Goal: Transaction & Acquisition: Obtain resource

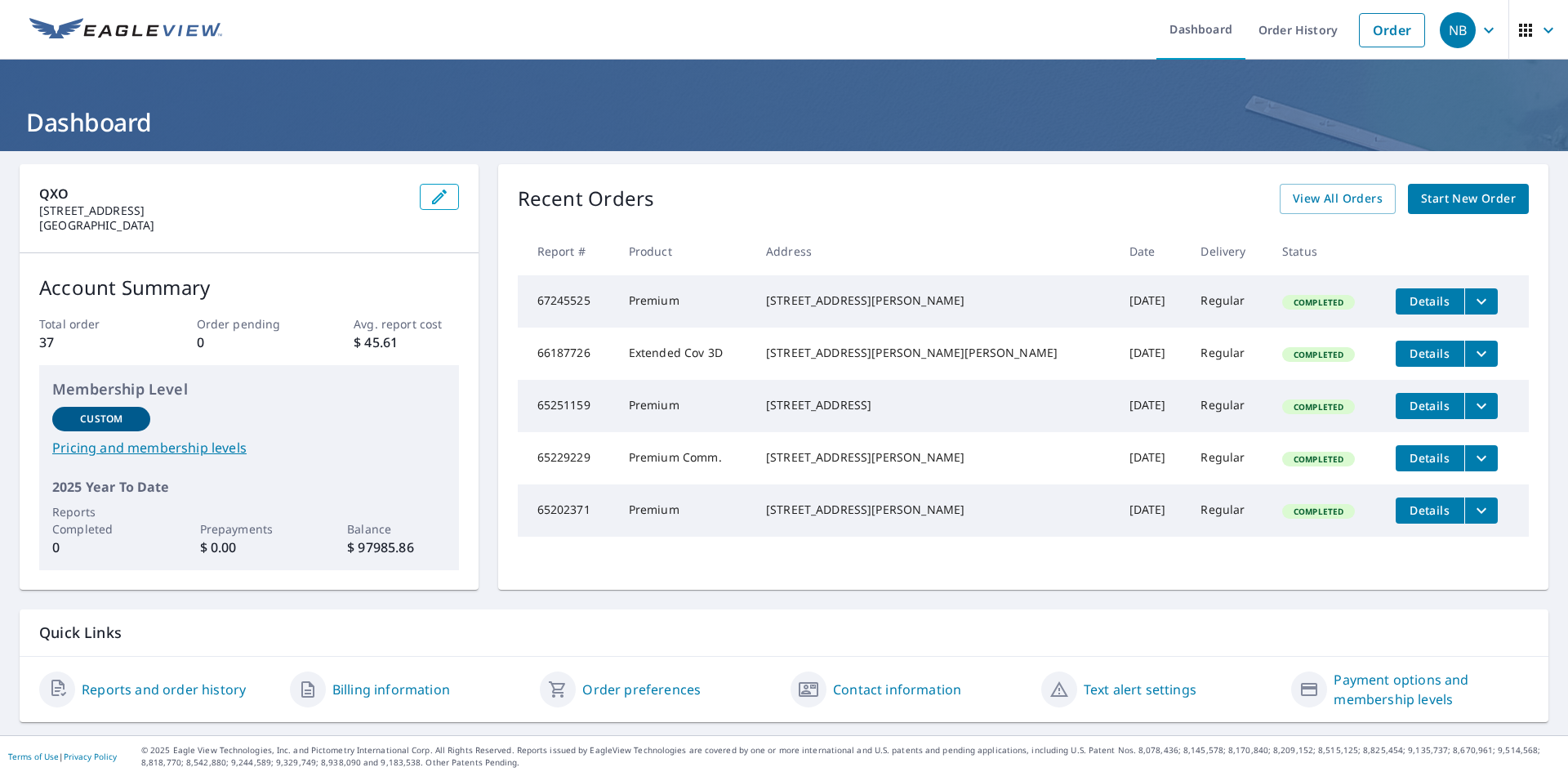
click at [1406, 299] on span "Details" at bounding box center [1430, 301] width 49 height 16
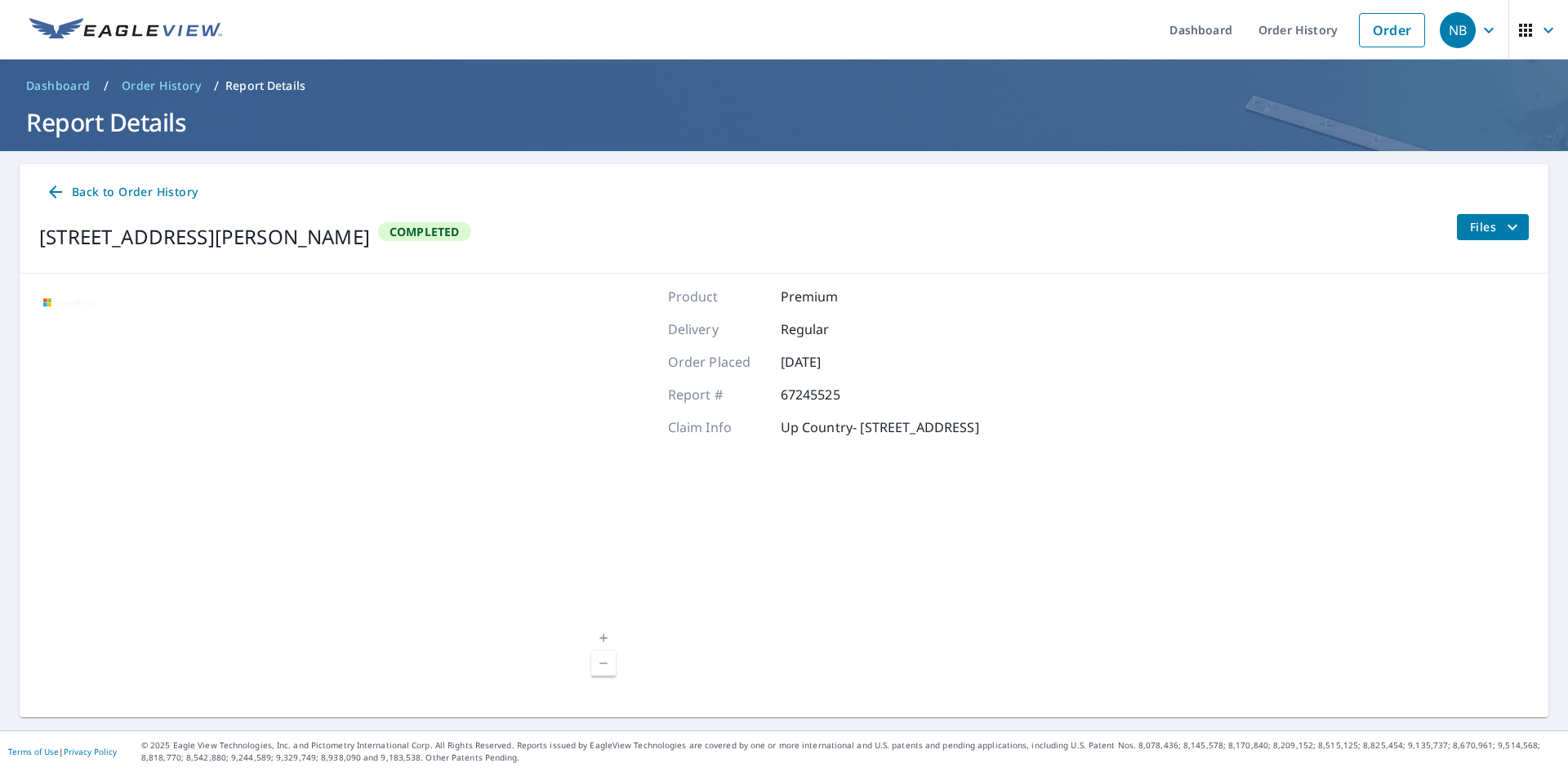
click at [1508, 227] on icon "filesDropdownBtn-67245525" at bounding box center [1512, 226] width 9 height 6
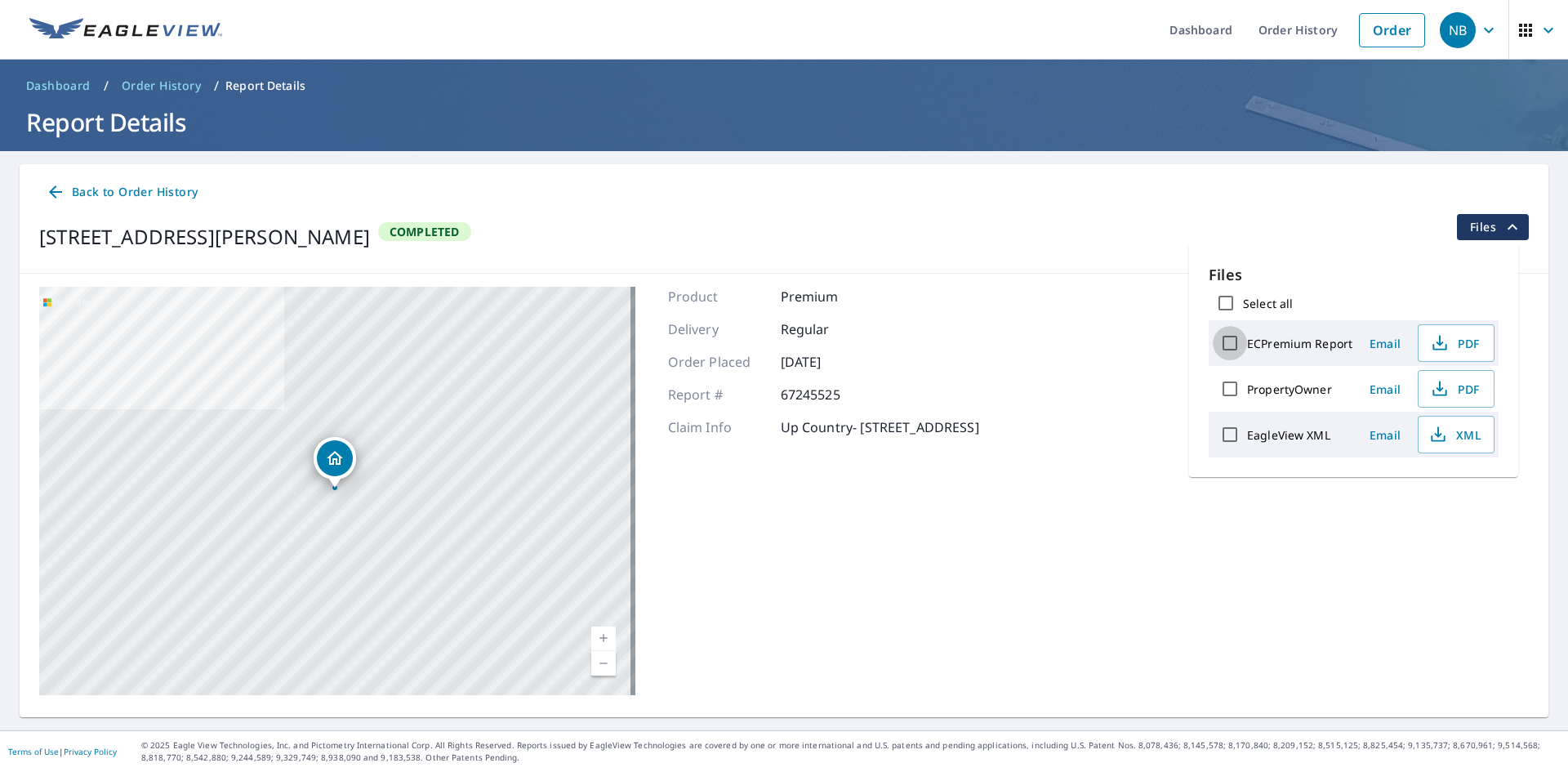
click at [1228, 345] on input "ECPremium Report" at bounding box center [1230, 343] width 34 height 35
checkbox input "true"
click at [1385, 344] on span "Email" at bounding box center [1385, 343] width 39 height 16
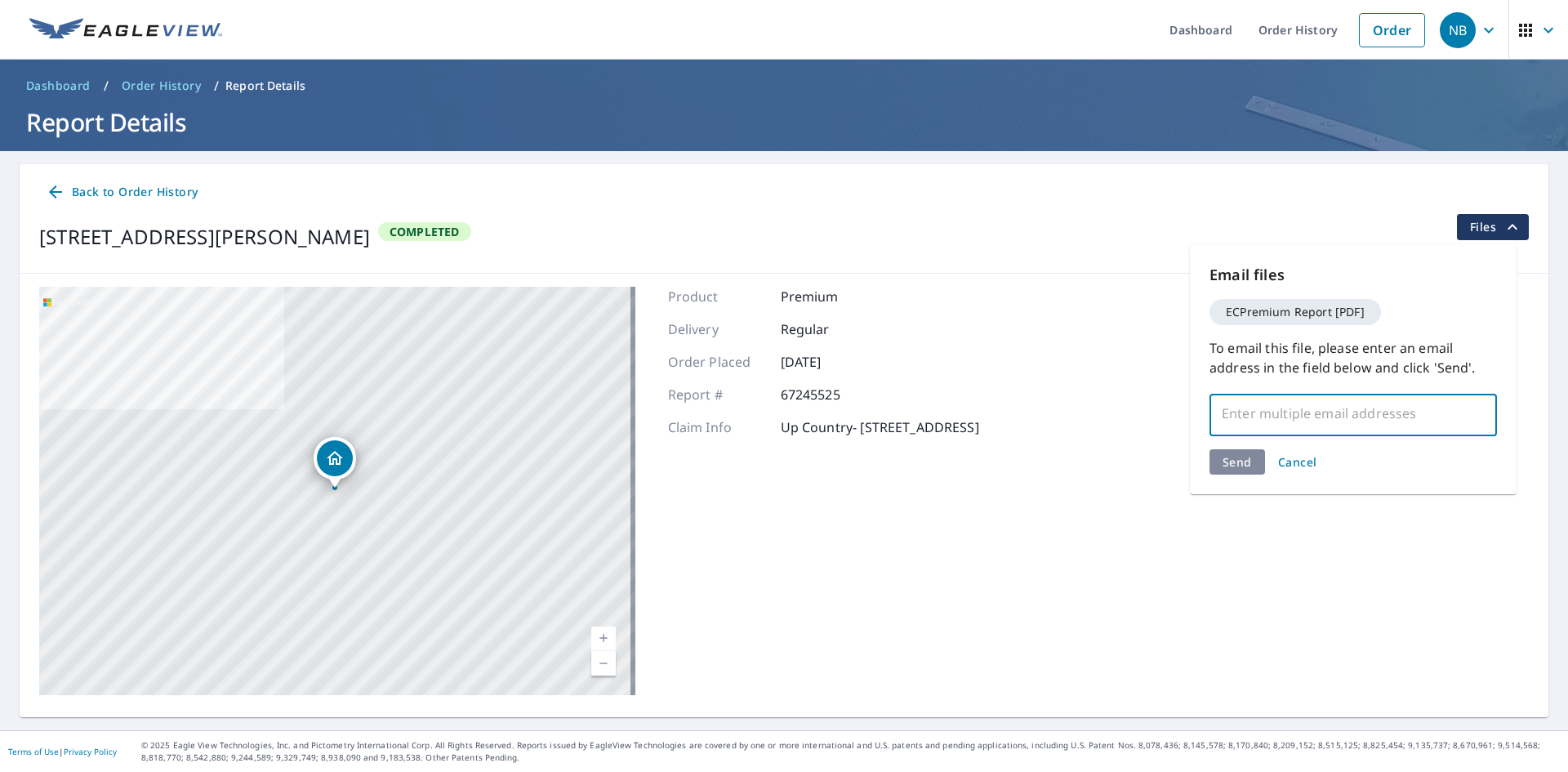
click at [1323, 424] on input "text" at bounding box center [1341, 413] width 248 height 31
type input "[PERSON_NAME][EMAIL_ADDRESS][DOMAIN_NAME]"
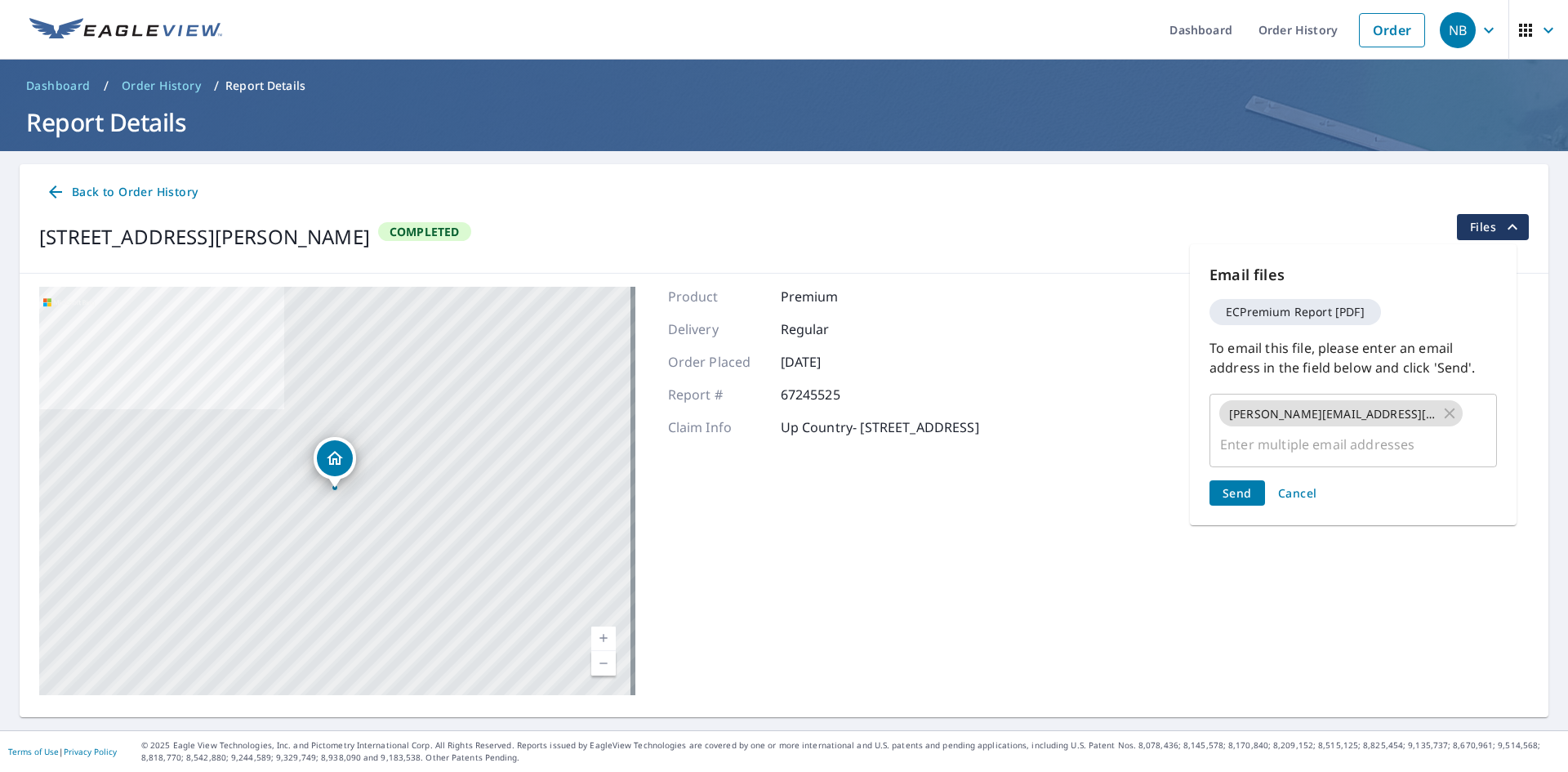
click at [1244, 480] on div "Send Cancel" at bounding box center [1353, 493] width 287 height 25
click at [1245, 486] on span "Send" at bounding box center [1238, 493] width 29 height 16
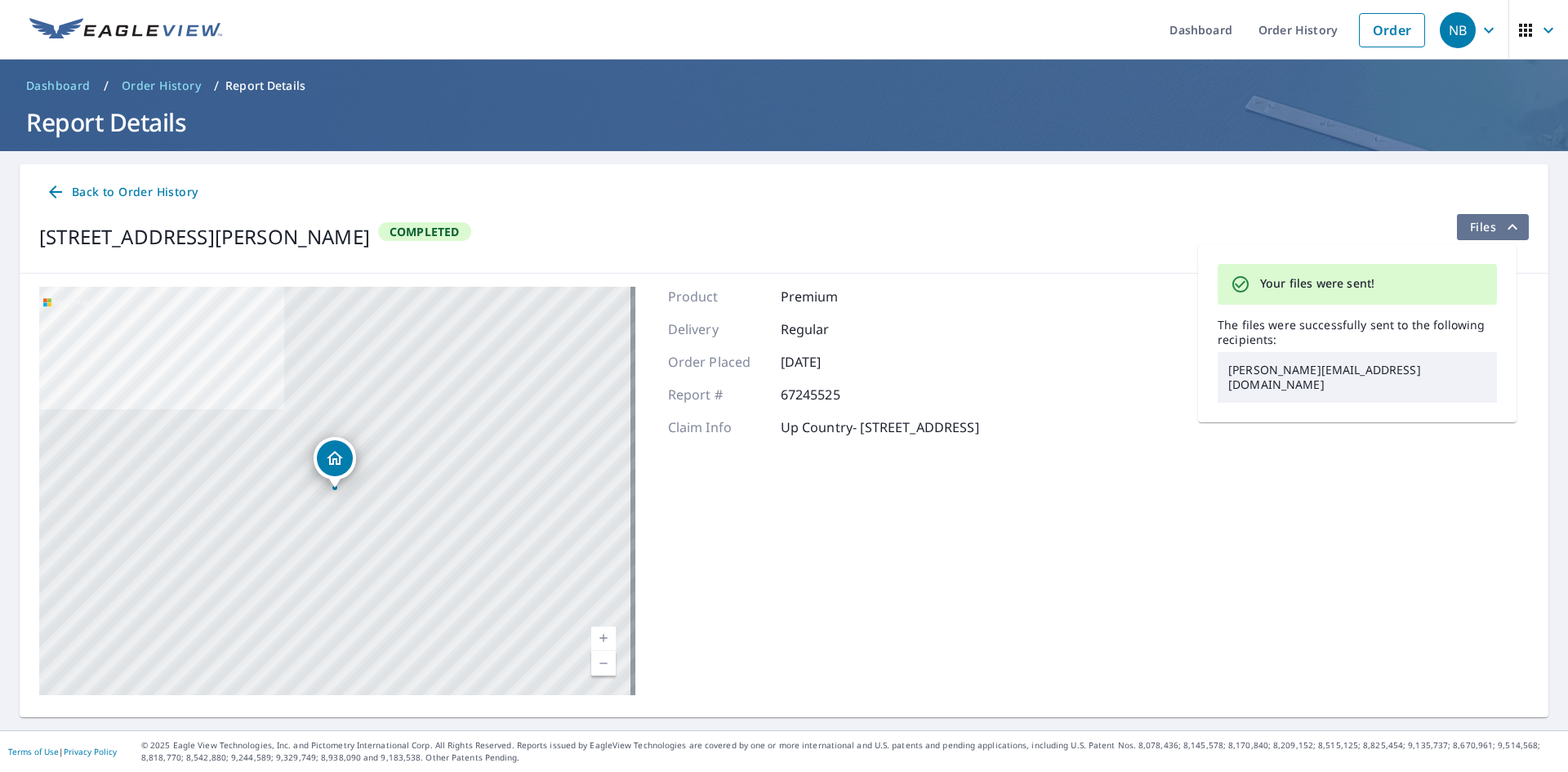
click at [1506, 224] on icon "filesDropdownBtn-67245525" at bounding box center [1513, 227] width 20 height 20
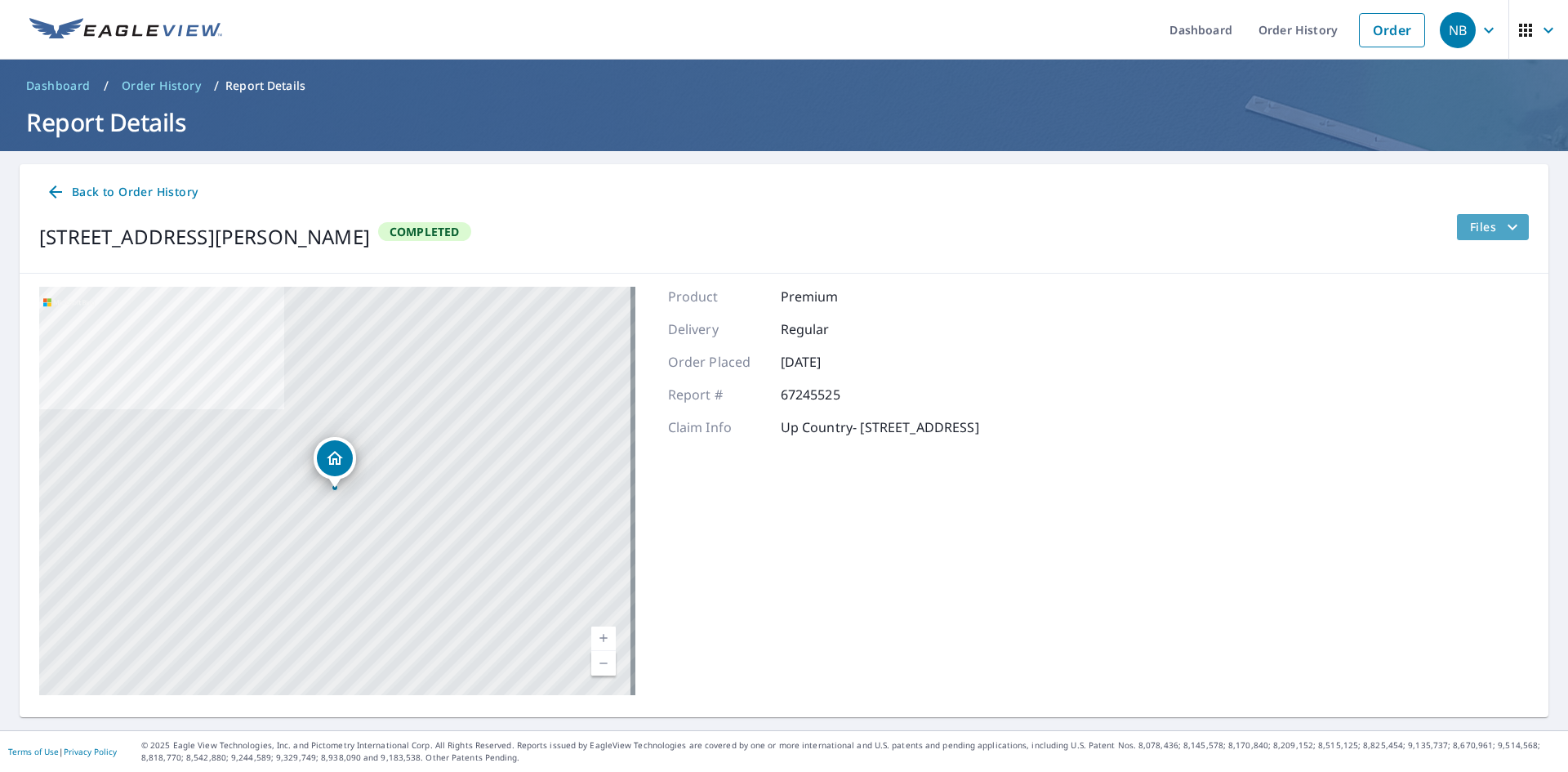
click at [1508, 224] on icon "filesDropdownBtn-67245525" at bounding box center [1512, 226] width 9 height 6
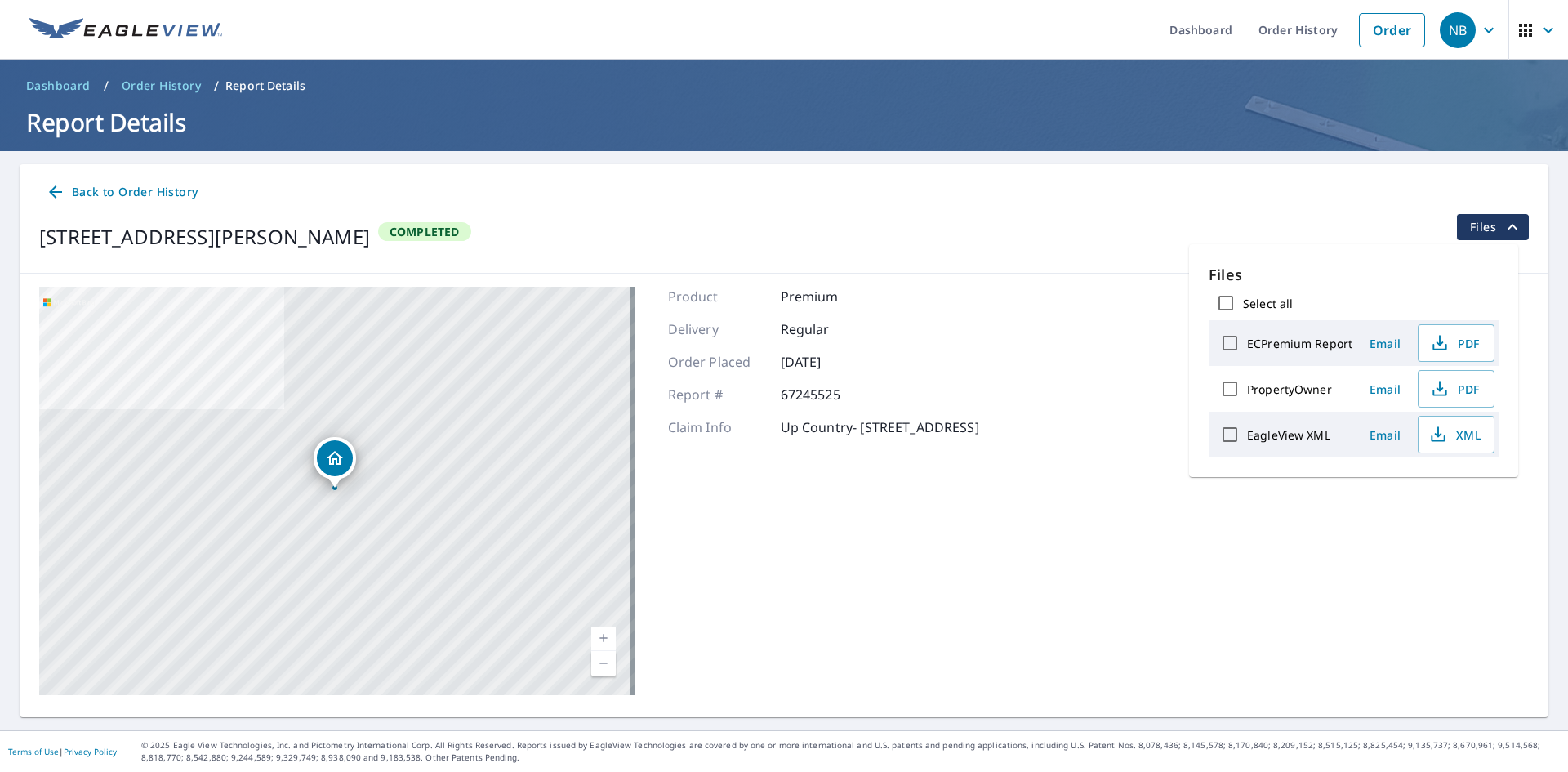
click at [1230, 388] on input "PropertyOwner" at bounding box center [1230, 389] width 34 height 35
checkbox input "true"
click at [1383, 387] on span "Email" at bounding box center [1385, 389] width 39 height 16
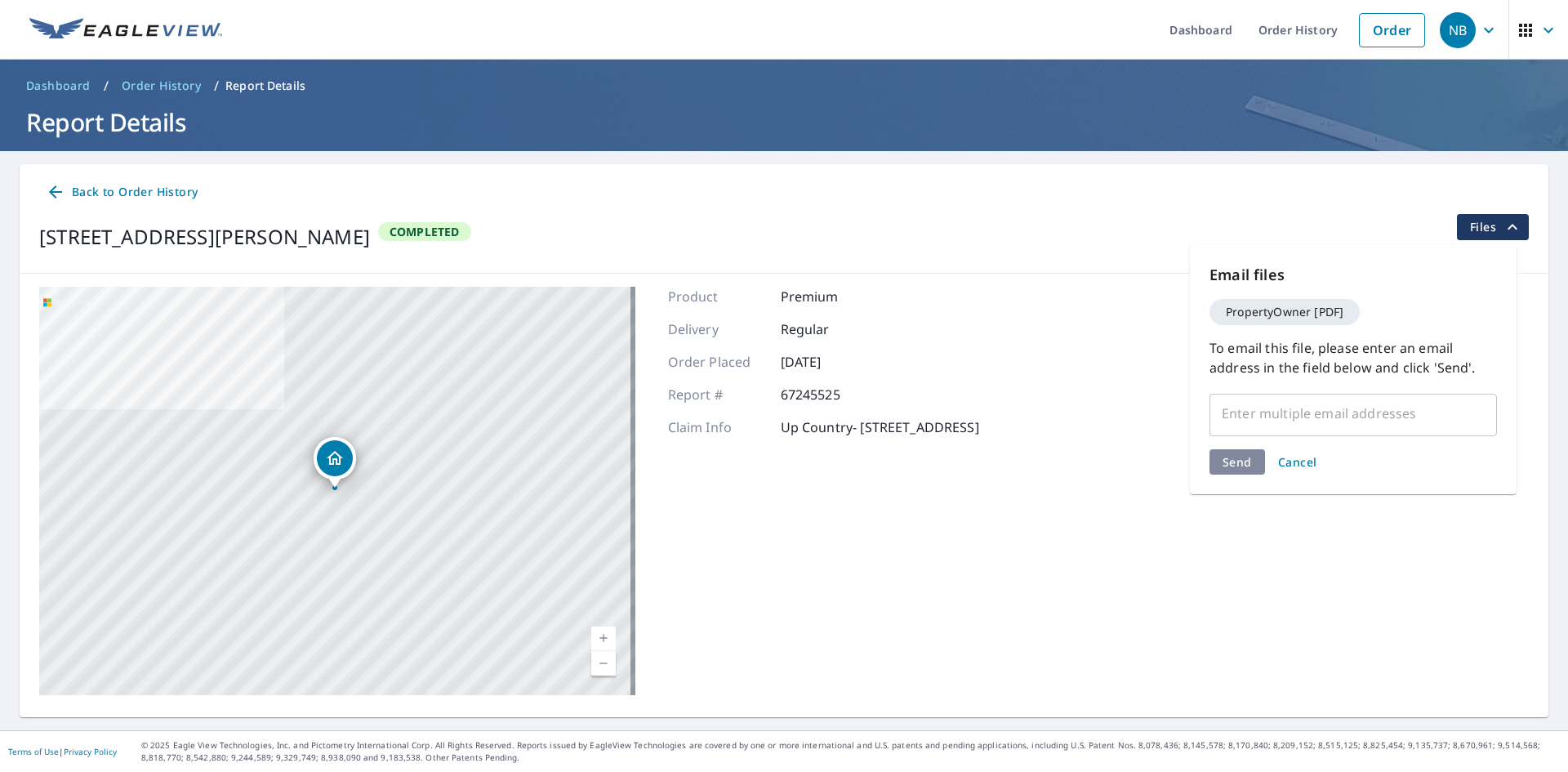
click at [1267, 413] on input "text" at bounding box center [1341, 413] width 248 height 31
type input "[PERSON_NAME][EMAIL_ADDRESS][DOMAIN_NAME]"
click at [1244, 458] on div "Send Cancel" at bounding box center [1353, 461] width 287 height 25
click at [1245, 486] on span "Send" at bounding box center [1238, 493] width 29 height 16
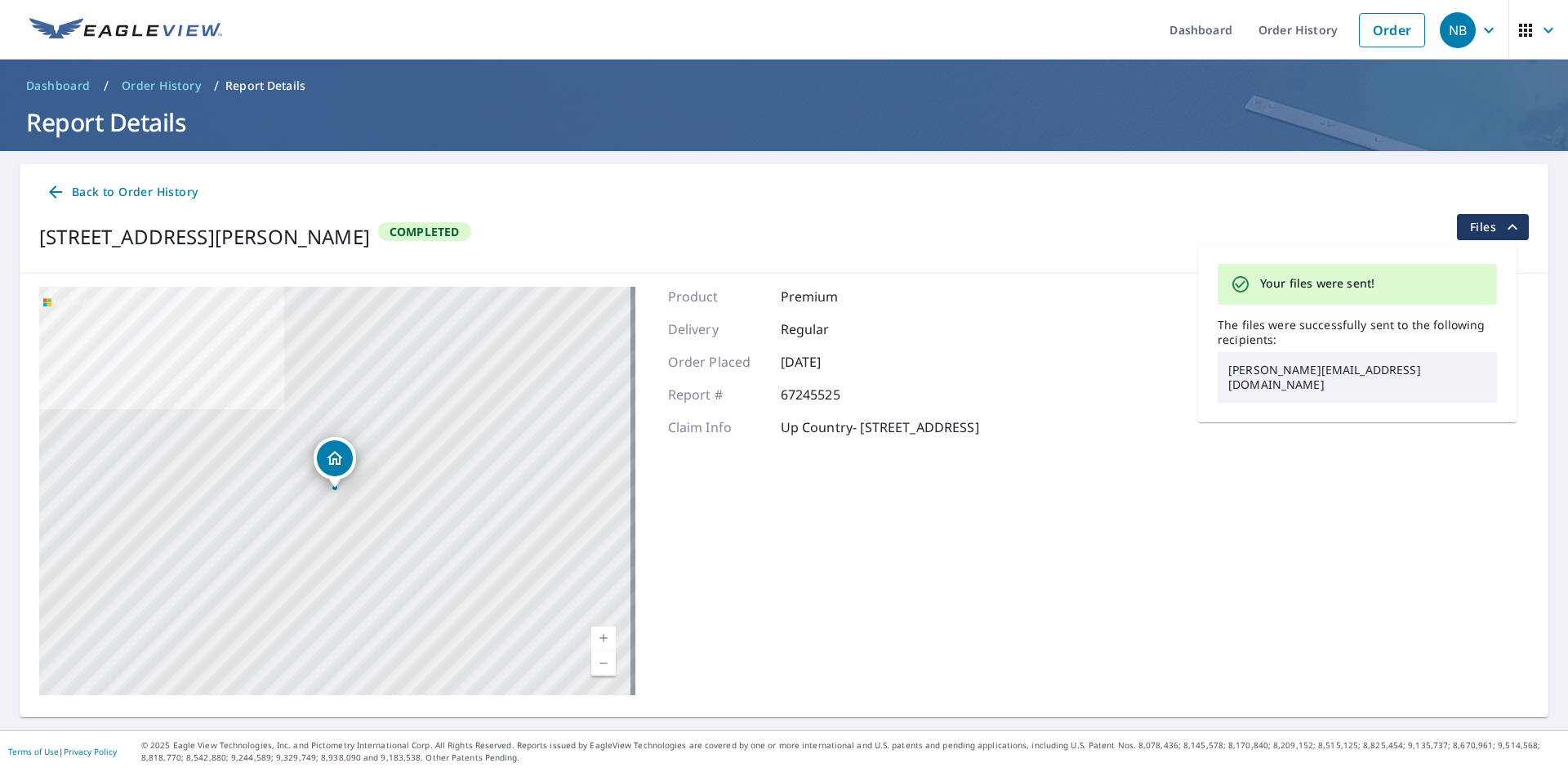
click at [1417, 493] on div "[STREET_ADDRESS][PERSON_NAME] Aerial Road A standard road map Aerial A detailed…" at bounding box center [784, 491] width 1529 height 435
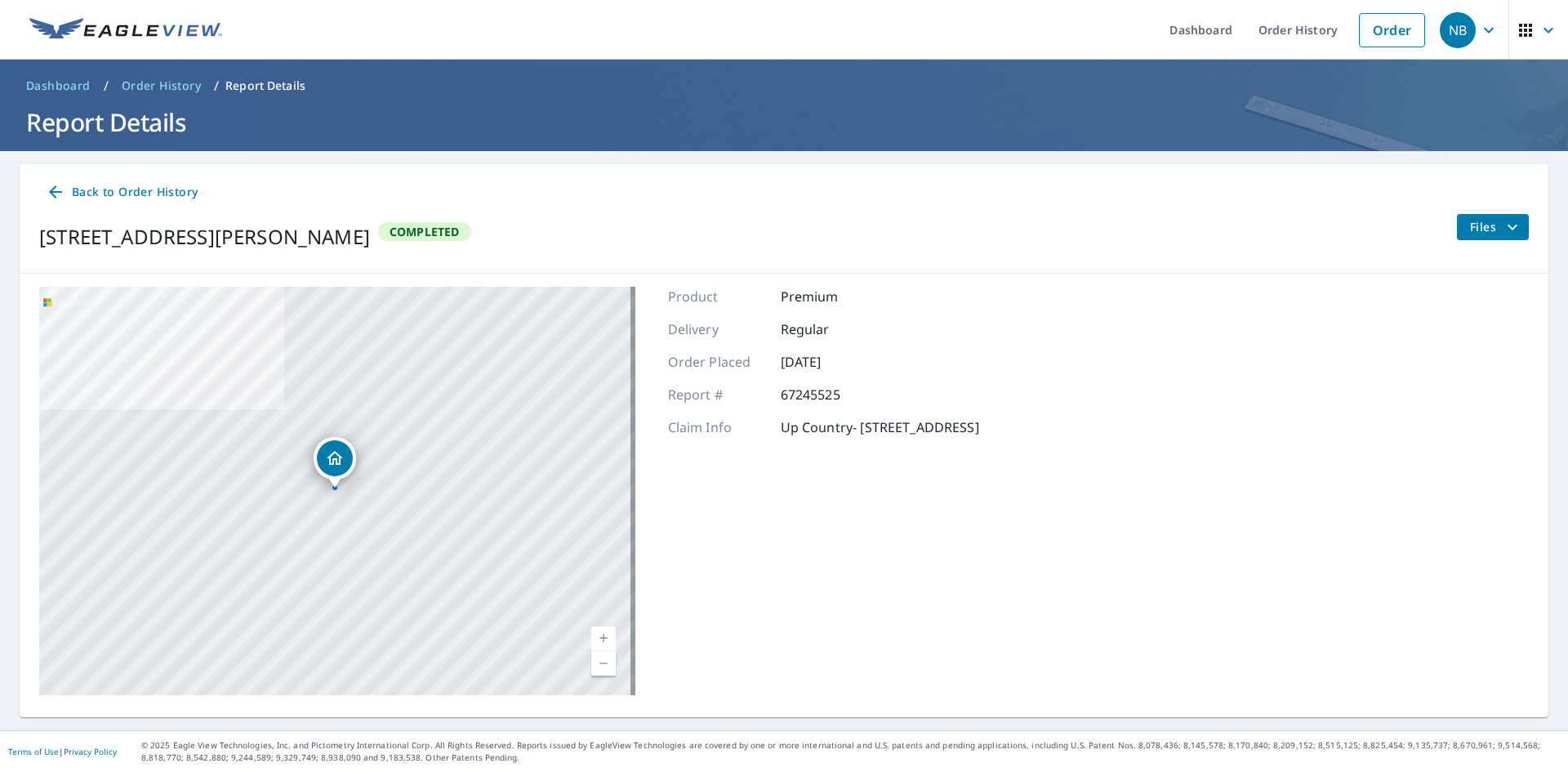
click at [1509, 226] on icon "filesDropdownBtn-67245525" at bounding box center [1513, 227] width 20 height 20
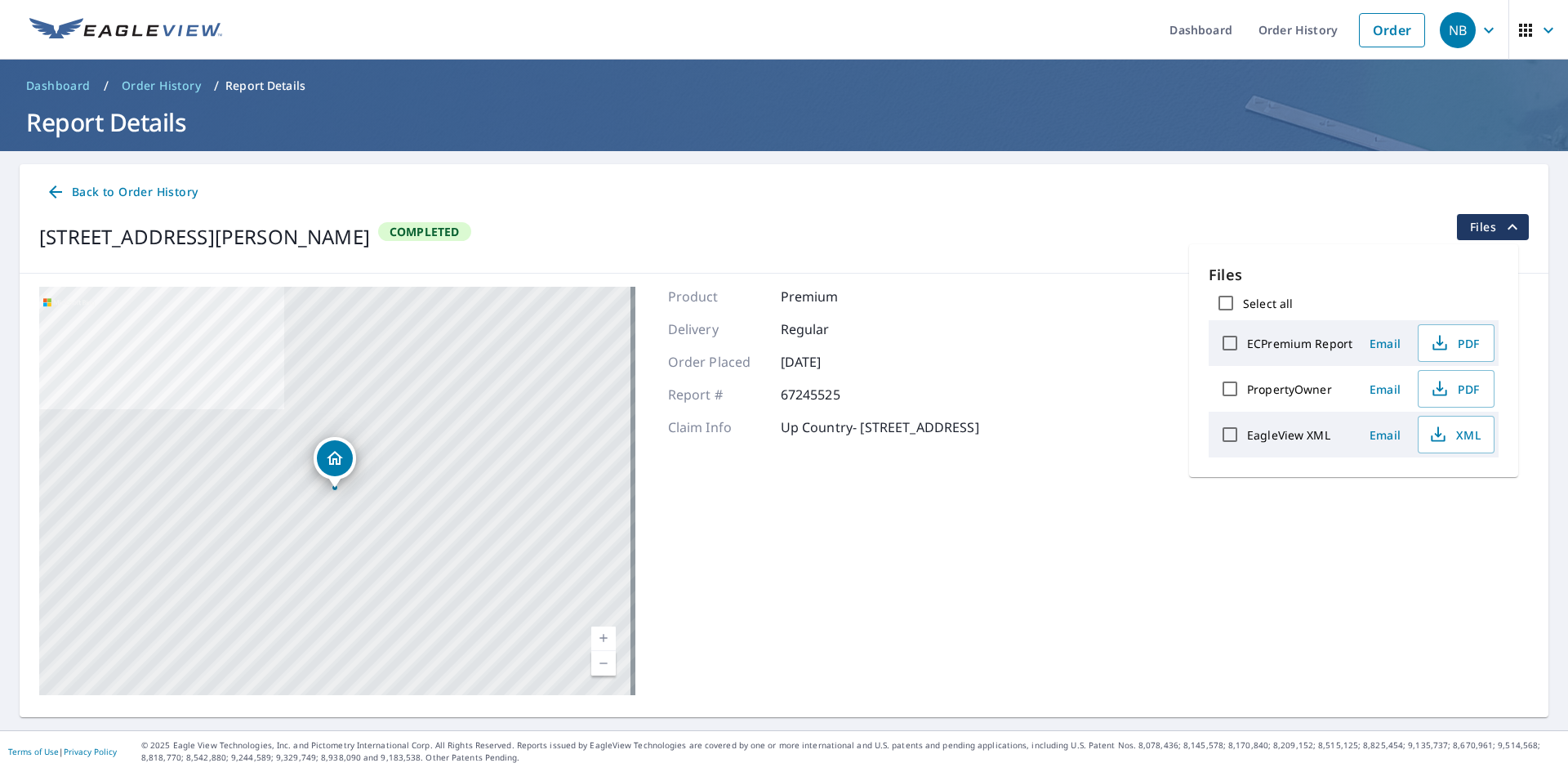
click at [1234, 436] on input "EagleView XML" at bounding box center [1230, 435] width 34 height 35
checkbox input "true"
click at [1377, 432] on span "Email" at bounding box center [1385, 435] width 39 height 16
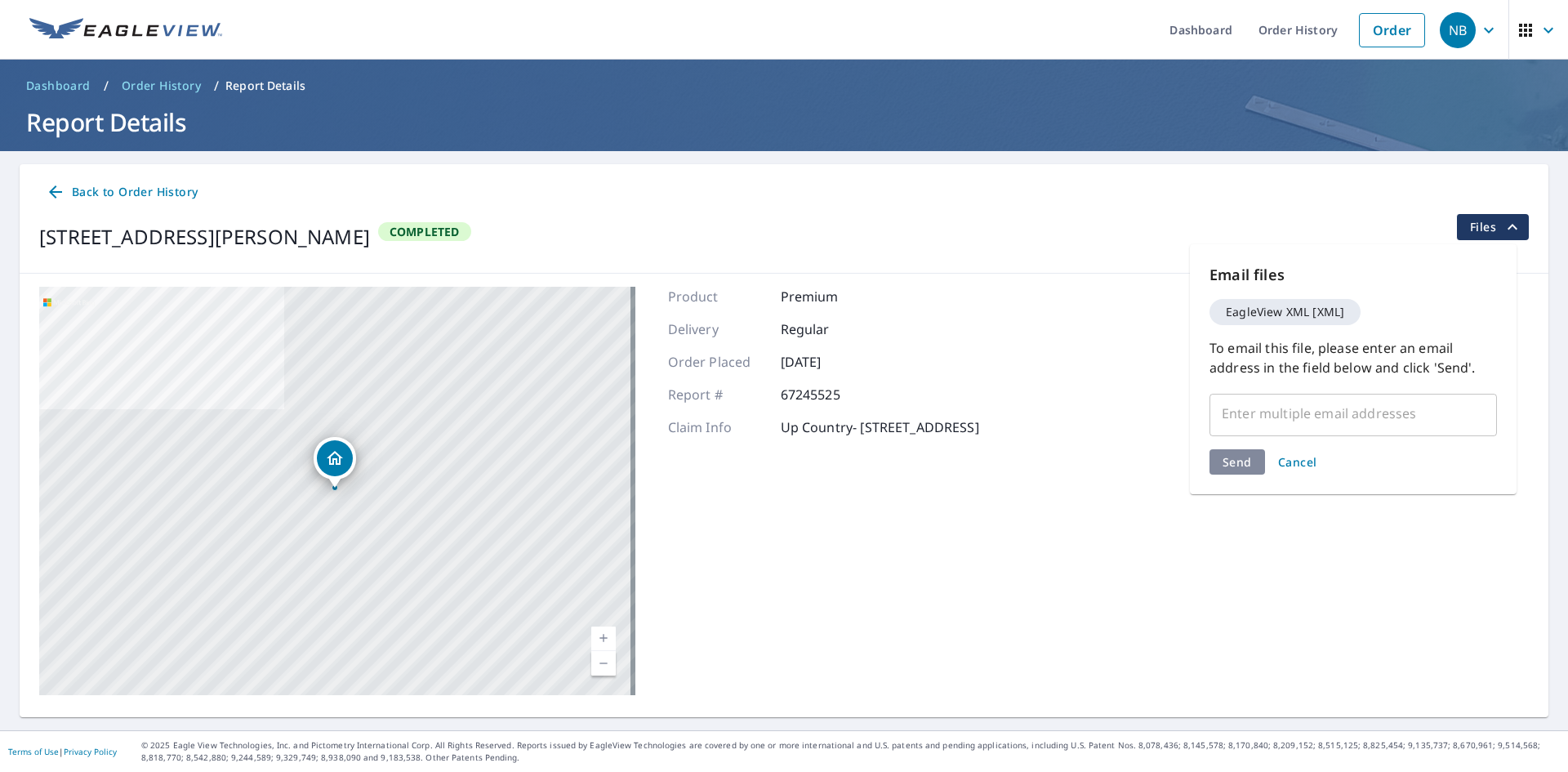
click at [1293, 416] on input "text" at bounding box center [1341, 413] width 248 height 31
type input "[PERSON_NAME][EMAIL_ADDRESS][DOMAIN_NAME]"
click at [1238, 480] on div "Send Cancel" at bounding box center [1353, 493] width 287 height 25
click at [1238, 480] on button "Send" at bounding box center [1238, 493] width 55 height 25
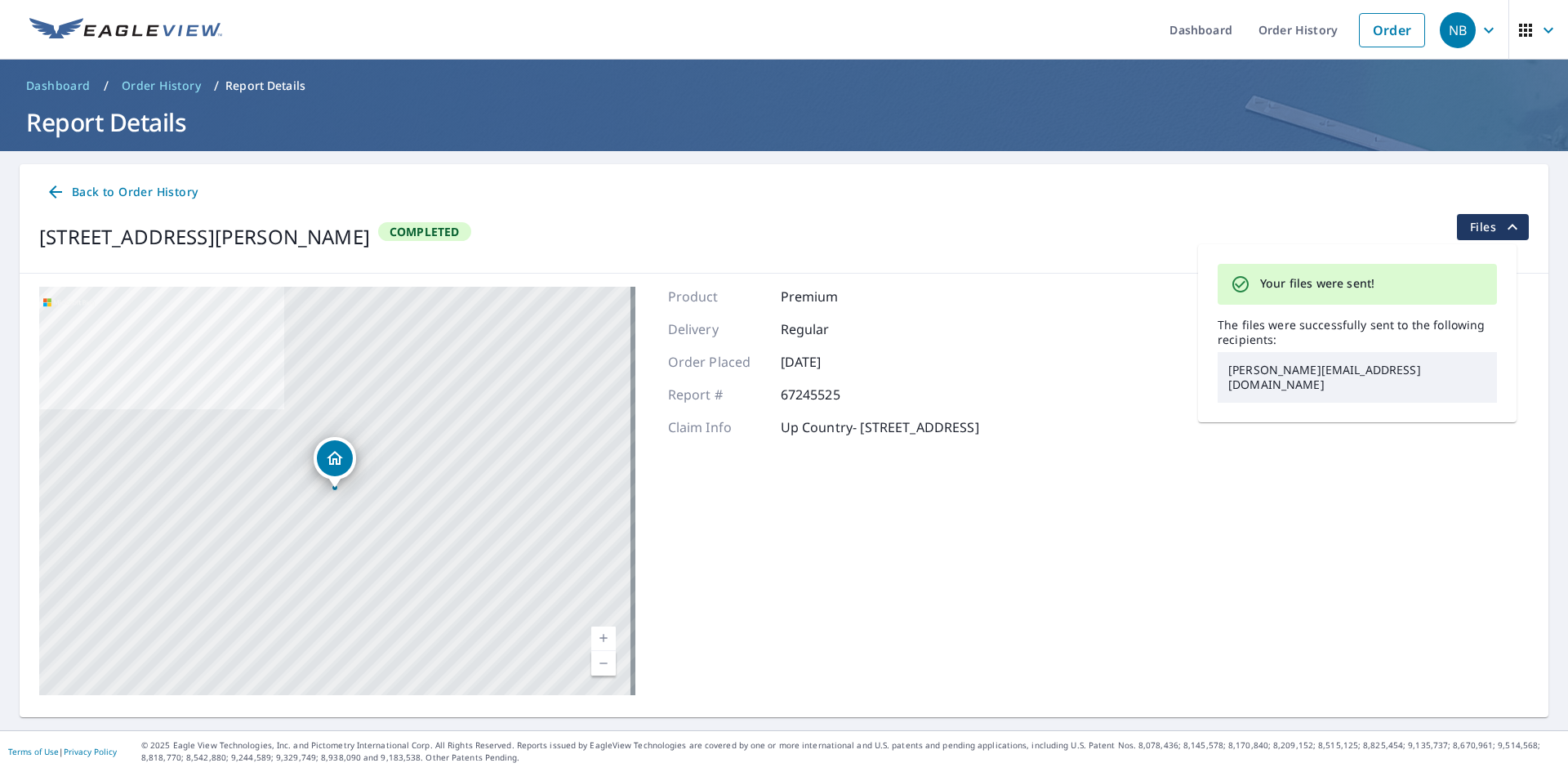
drag, startPoint x: 1183, startPoint y: 570, endPoint x: 1320, endPoint y: 361, distance: 249.9
click at [1189, 563] on div "[STREET_ADDRESS][PERSON_NAME] Aerial Road A standard road map Aerial A detailed…" at bounding box center [784, 491] width 1529 height 435
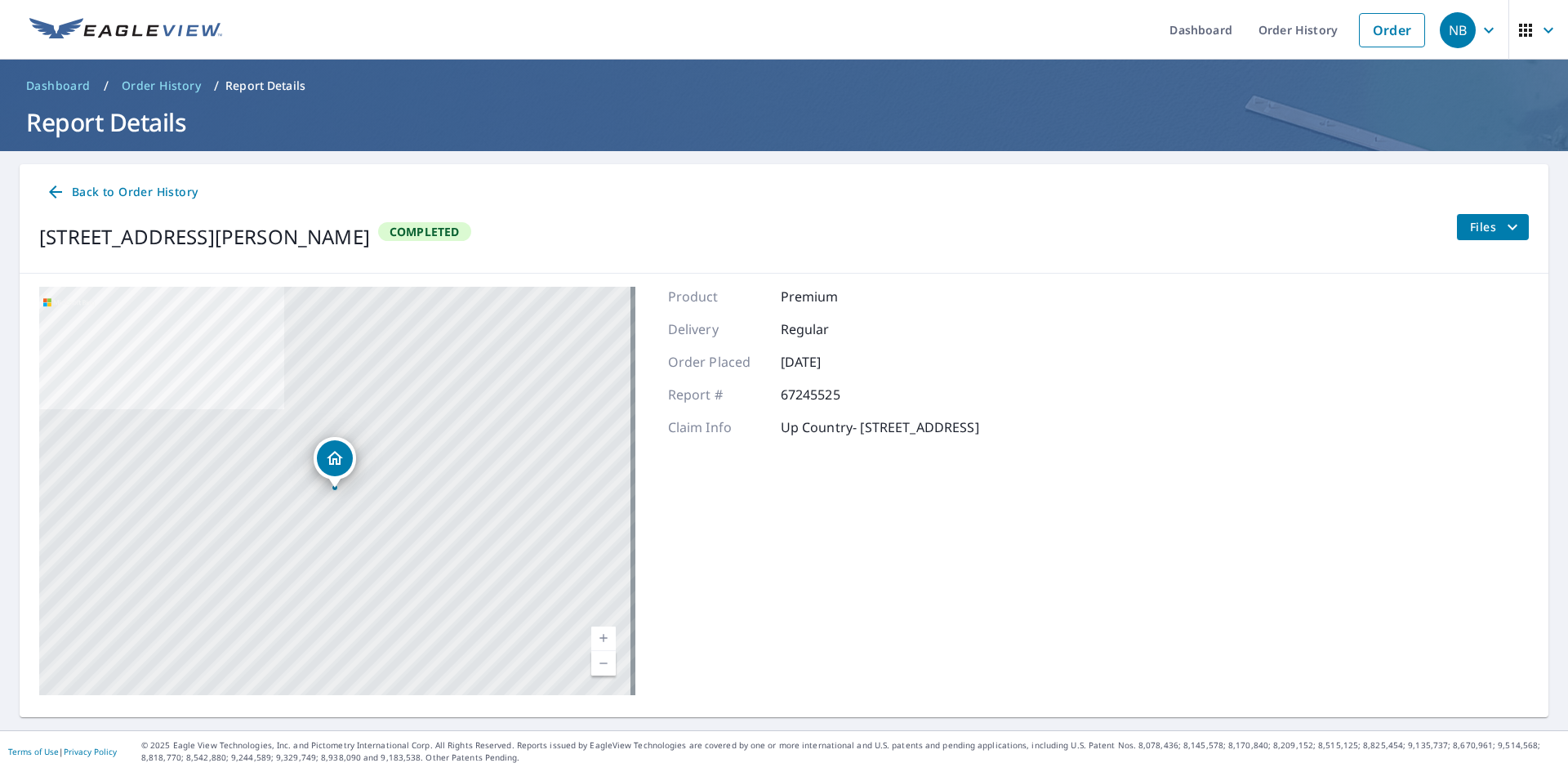
click at [1484, 233] on span "Files" at bounding box center [1496, 227] width 53 height 20
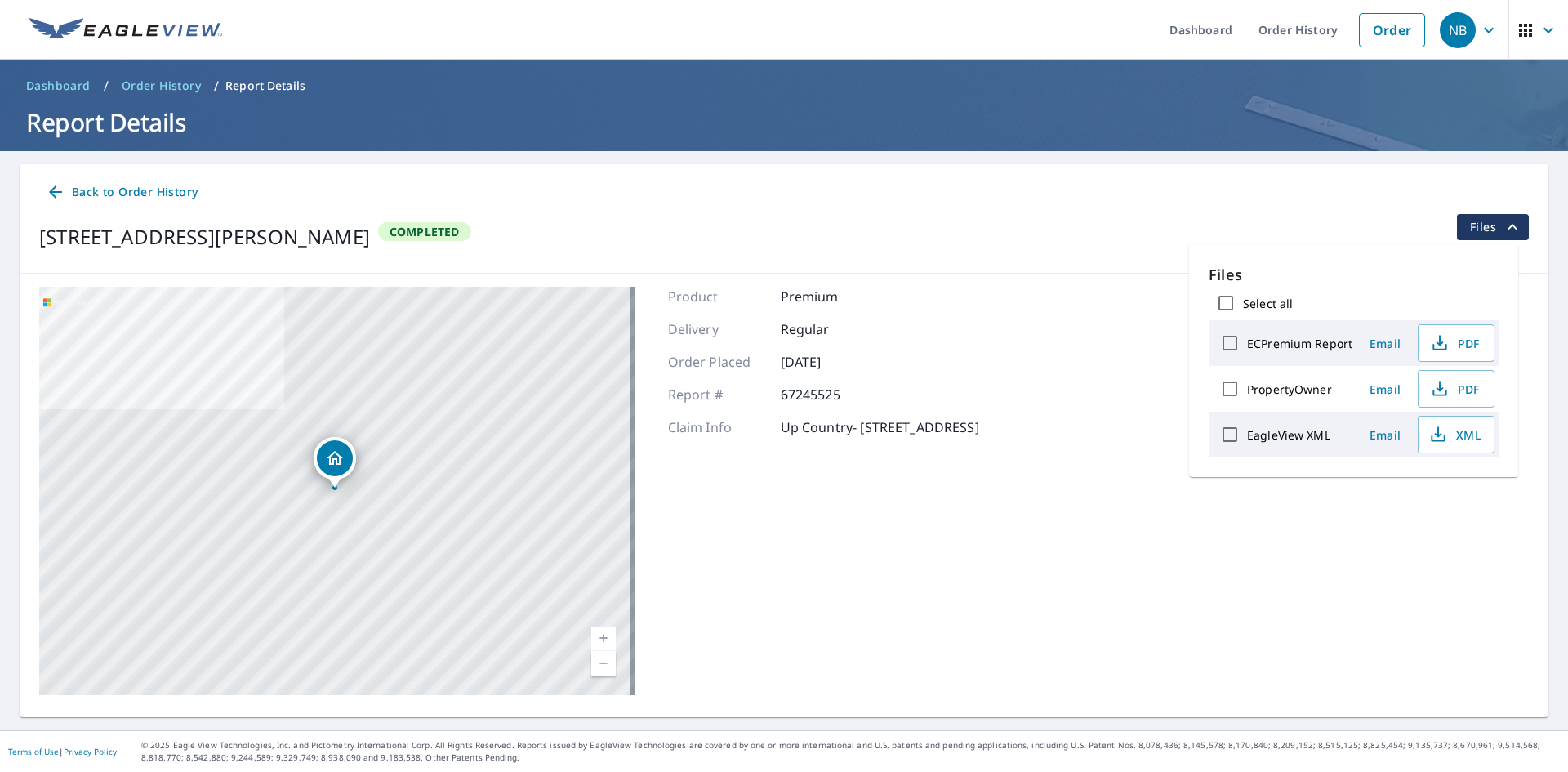
click at [1391, 341] on span "Email" at bounding box center [1385, 343] width 39 height 16
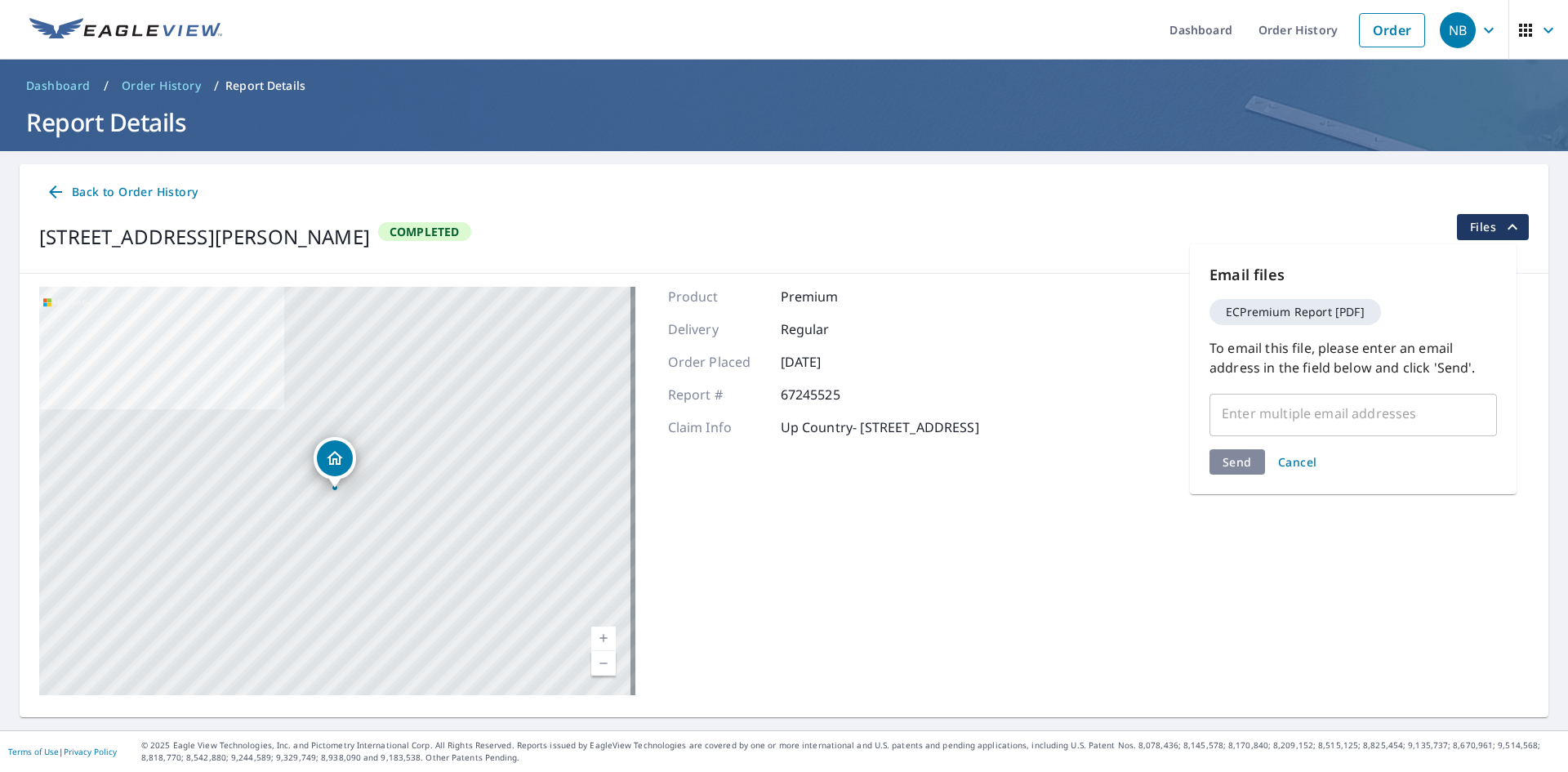
click at [1320, 409] on input "text" at bounding box center [1341, 413] width 248 height 31
type input "[PERSON_NAME][EMAIL_ADDRESS][DOMAIN_NAME]"
click at [1241, 480] on div "Send Cancel" at bounding box center [1353, 493] width 287 height 25
click at [1241, 486] on span "Send" at bounding box center [1238, 493] width 29 height 16
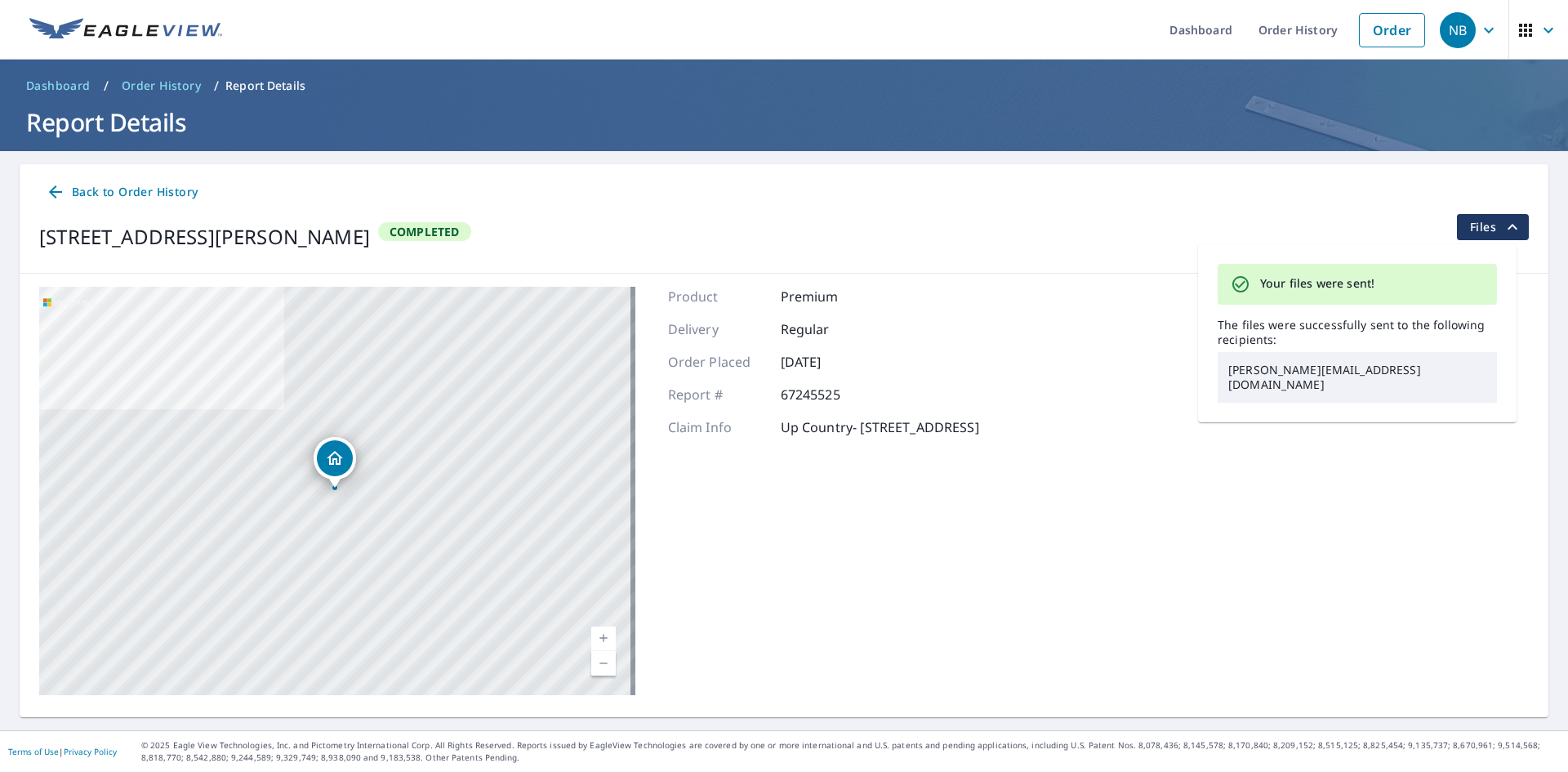
click at [1344, 584] on div "[STREET_ADDRESS][PERSON_NAME] Aerial Road A standard road map Aerial A detailed…" at bounding box center [784, 491] width 1529 height 435
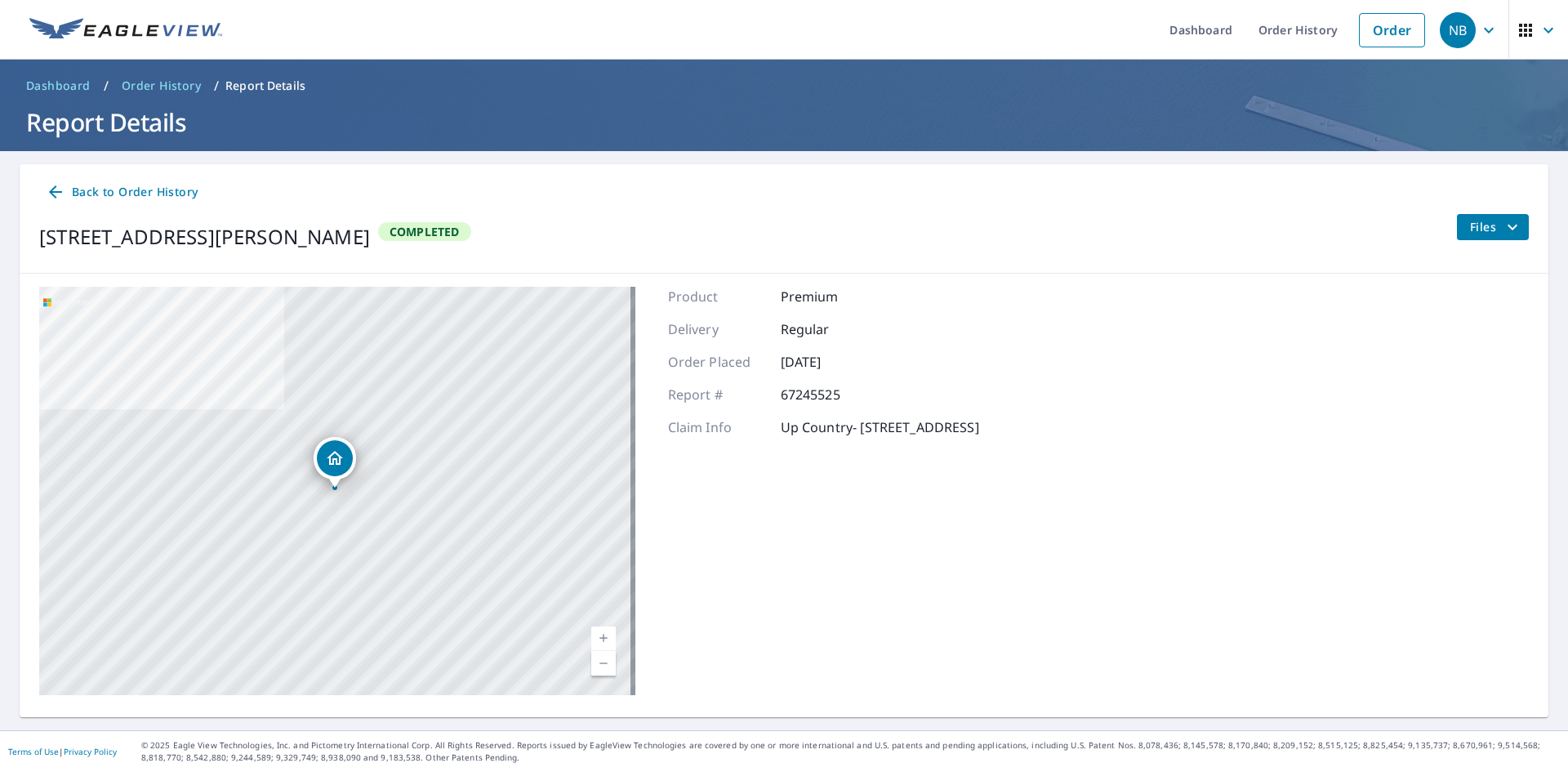
click at [1490, 218] on span "Files" at bounding box center [1496, 227] width 53 height 20
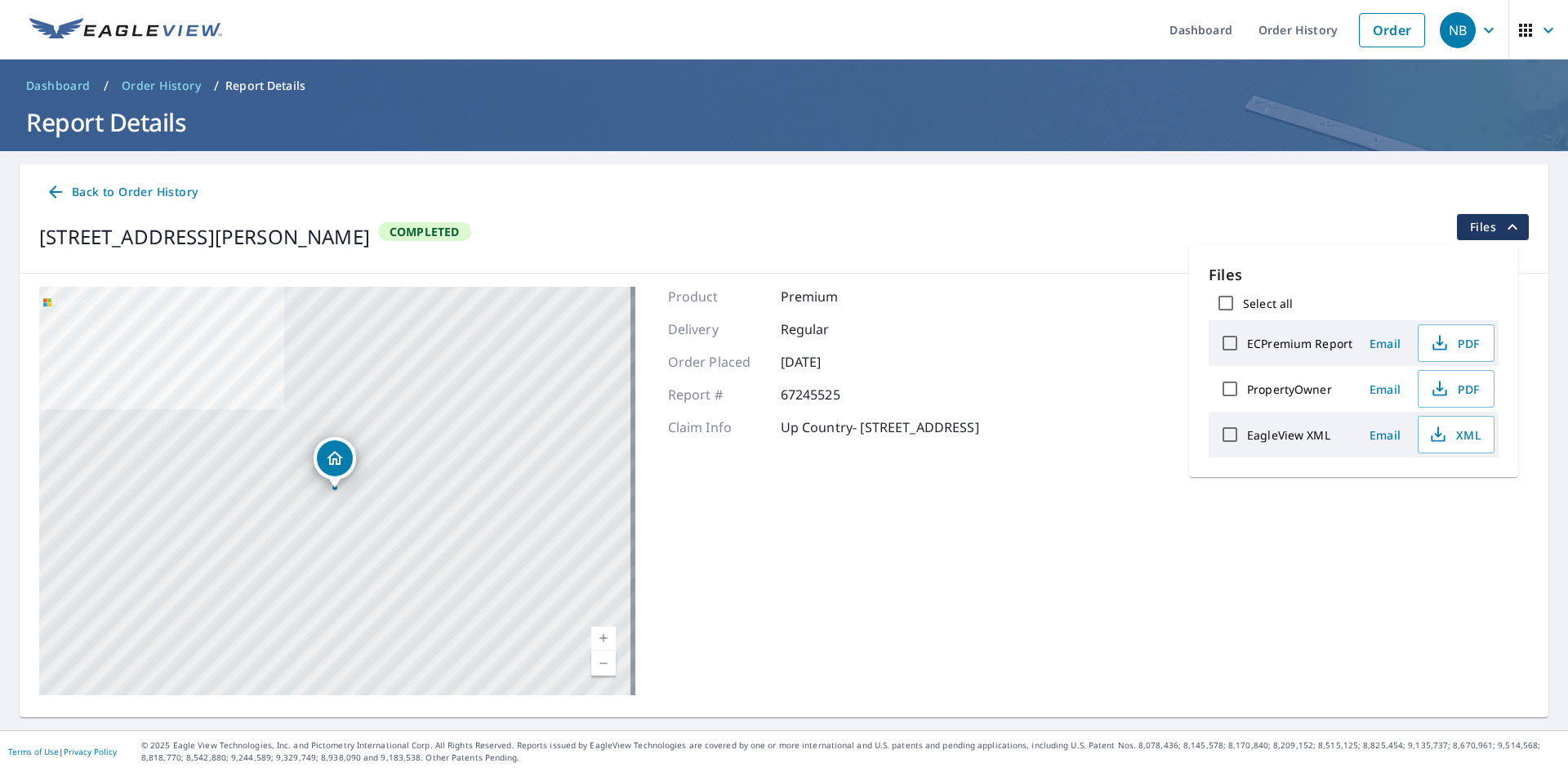
click at [1236, 392] on input "PropertyOwner" at bounding box center [1230, 389] width 34 height 35
checkbox input "true"
click at [1392, 384] on span "Email" at bounding box center [1385, 389] width 39 height 16
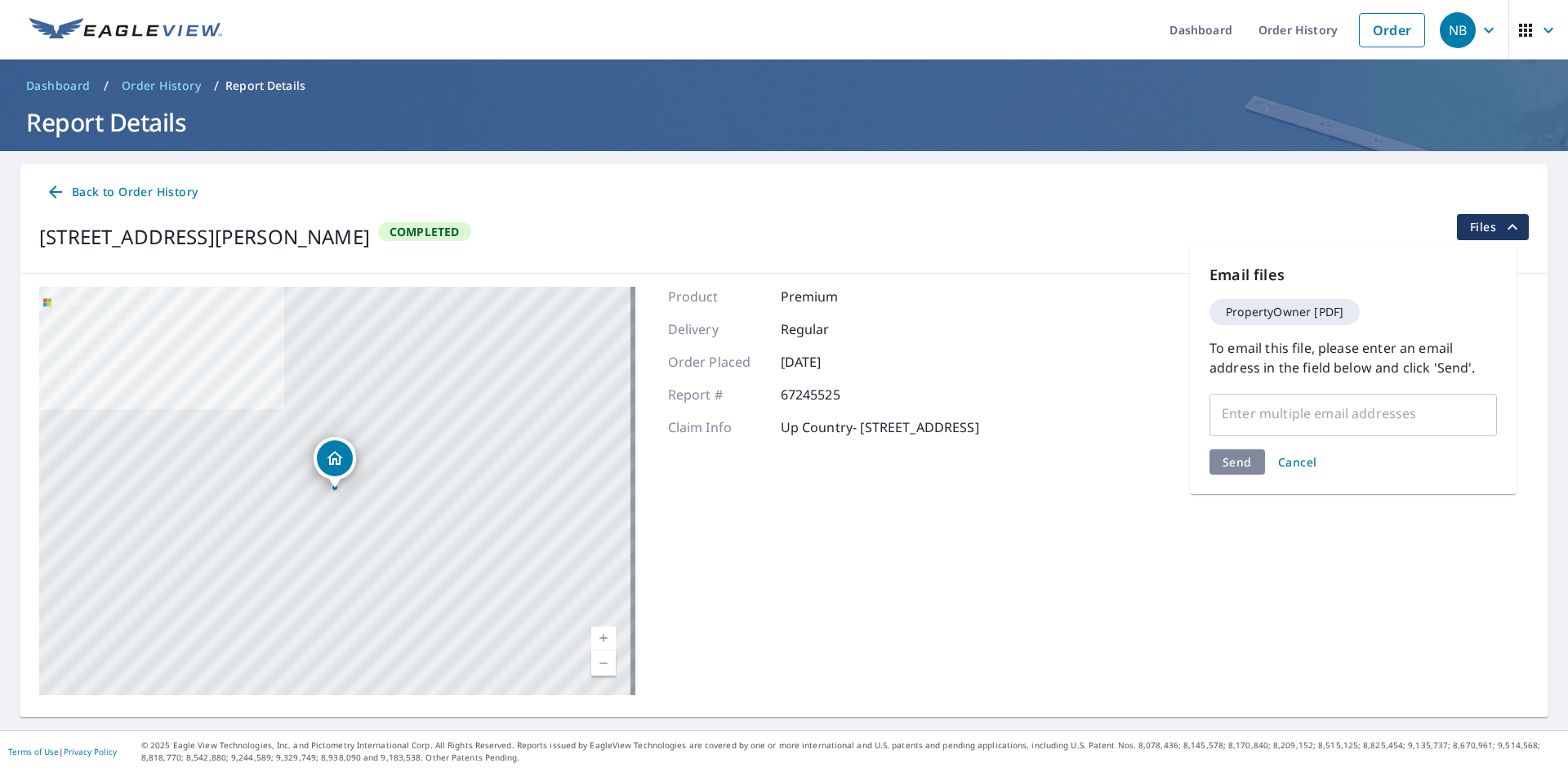
click at [1345, 418] on input "text" at bounding box center [1341, 413] width 248 height 31
type input "[PERSON_NAME][EMAIL_ADDRESS][DOMAIN_NAME]"
click at [1250, 480] on div "Send Cancel" at bounding box center [1353, 493] width 287 height 25
click at [1250, 486] on span "Send" at bounding box center [1238, 493] width 29 height 16
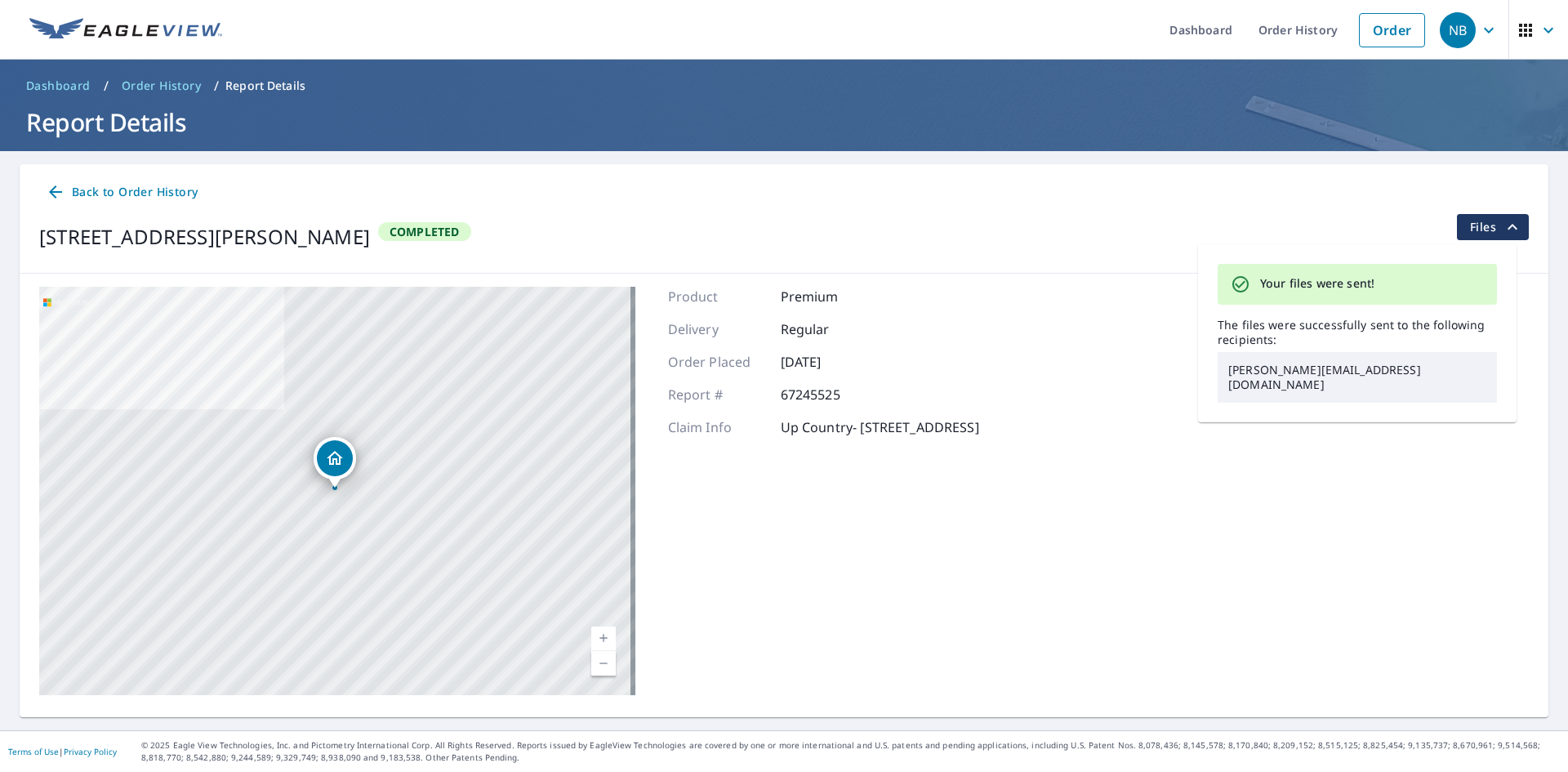
click at [1103, 486] on div "[STREET_ADDRESS][PERSON_NAME] Aerial Road A standard road map Aerial A detailed…" at bounding box center [784, 491] width 1529 height 435
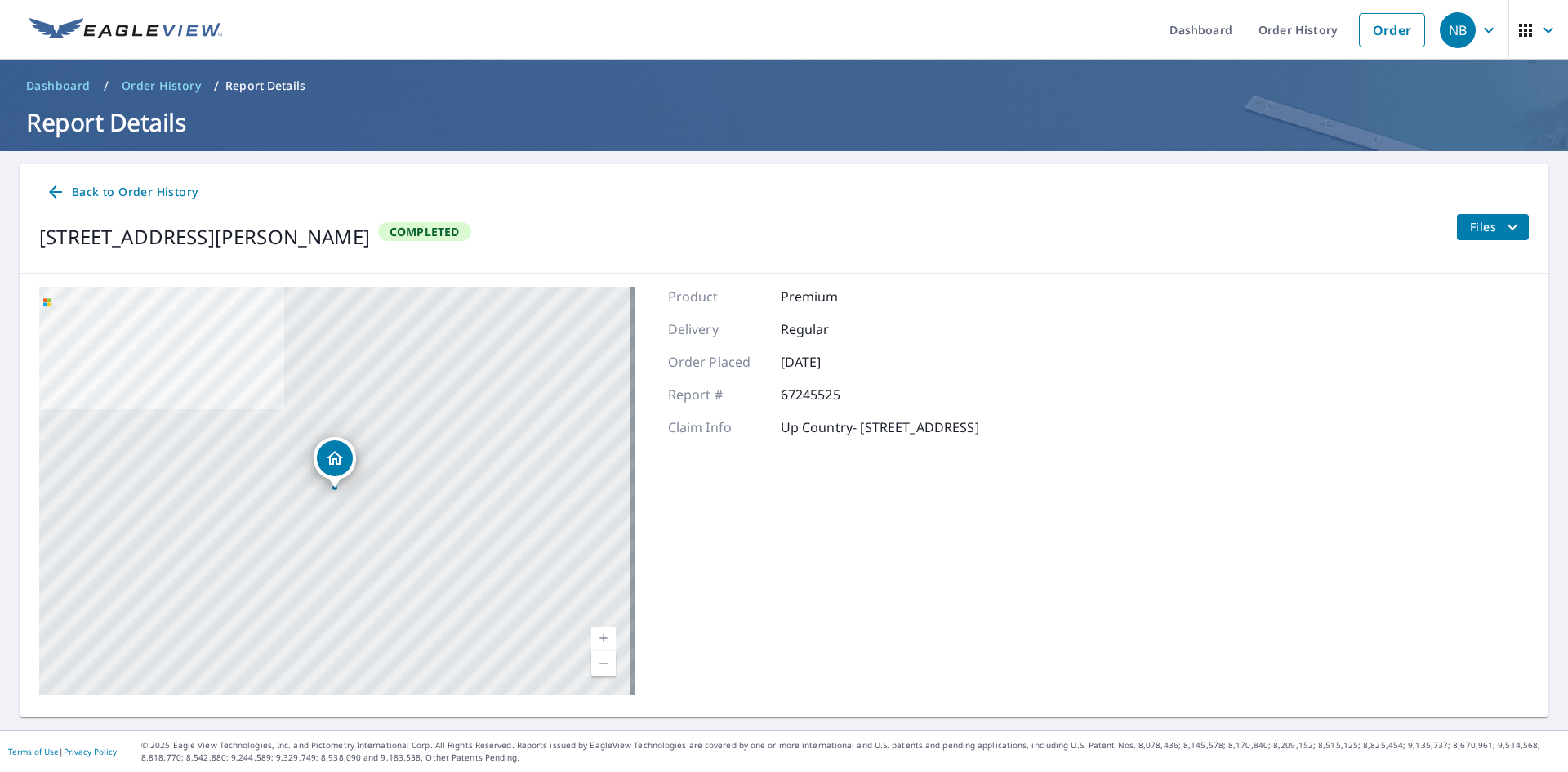
click at [1480, 231] on span "Files" at bounding box center [1496, 227] width 53 height 20
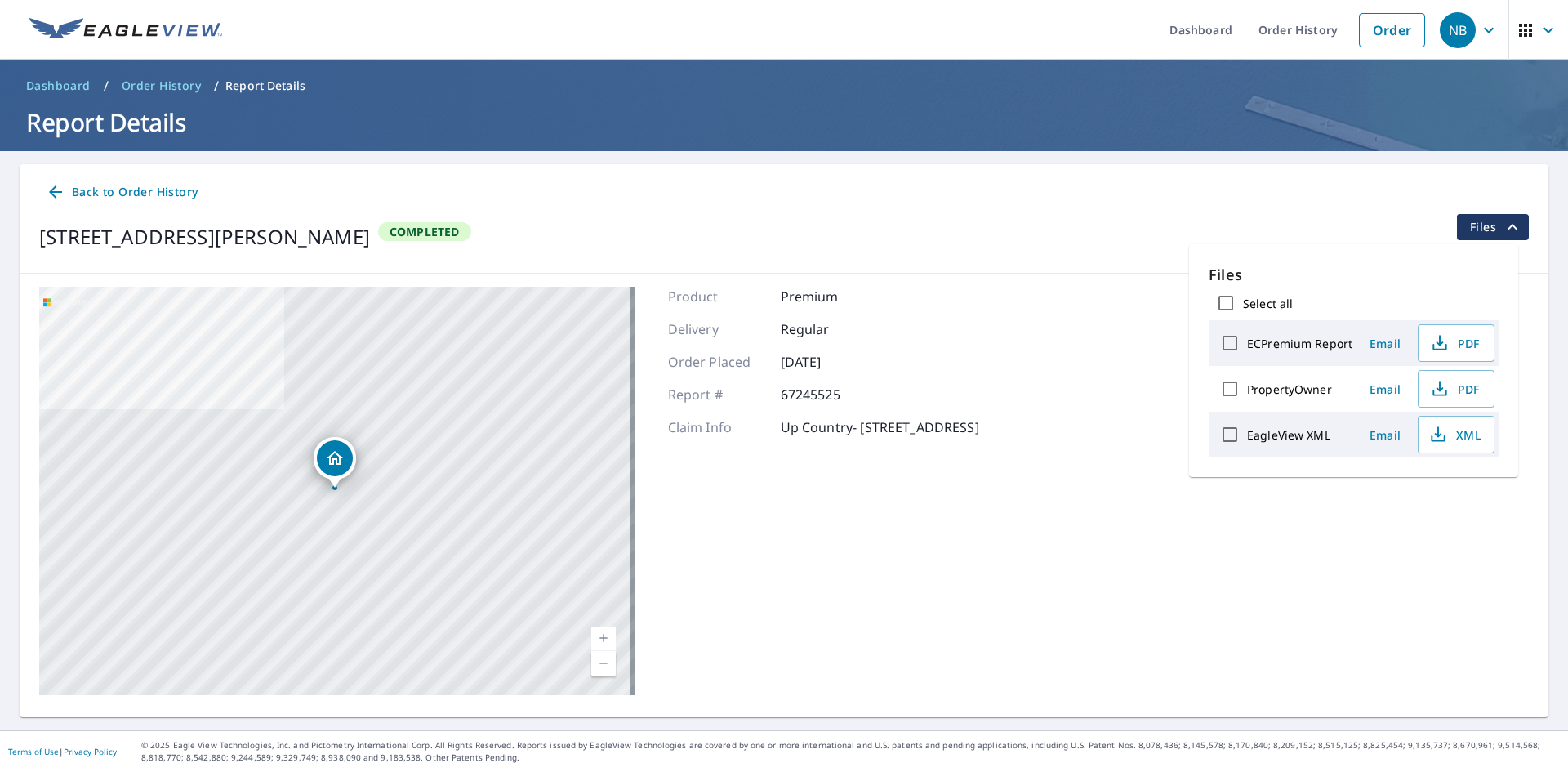
click at [1228, 437] on input "EagleView XML" at bounding box center [1230, 435] width 34 height 35
checkbox input "true"
click at [1389, 434] on span "Email" at bounding box center [1385, 435] width 39 height 16
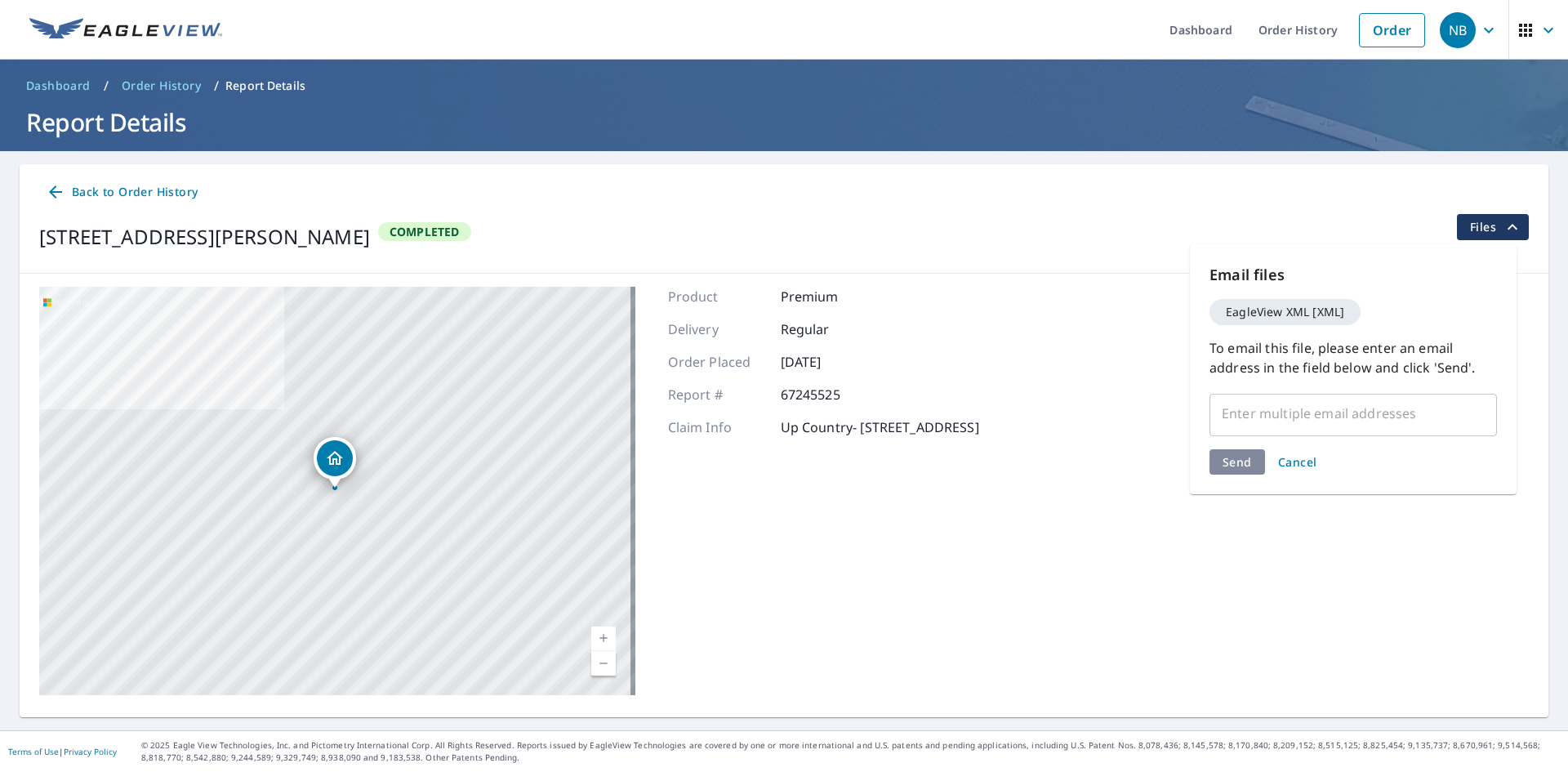
click at [1330, 404] on input "text" at bounding box center [1341, 413] width 248 height 31
type input "[PERSON_NAME][EMAIL_ADDRESS][DOMAIN_NAME]"
click at [1234, 457] on div "Send Cancel" at bounding box center [1353, 461] width 287 height 25
click at [1234, 486] on span "Send" at bounding box center [1238, 493] width 29 height 16
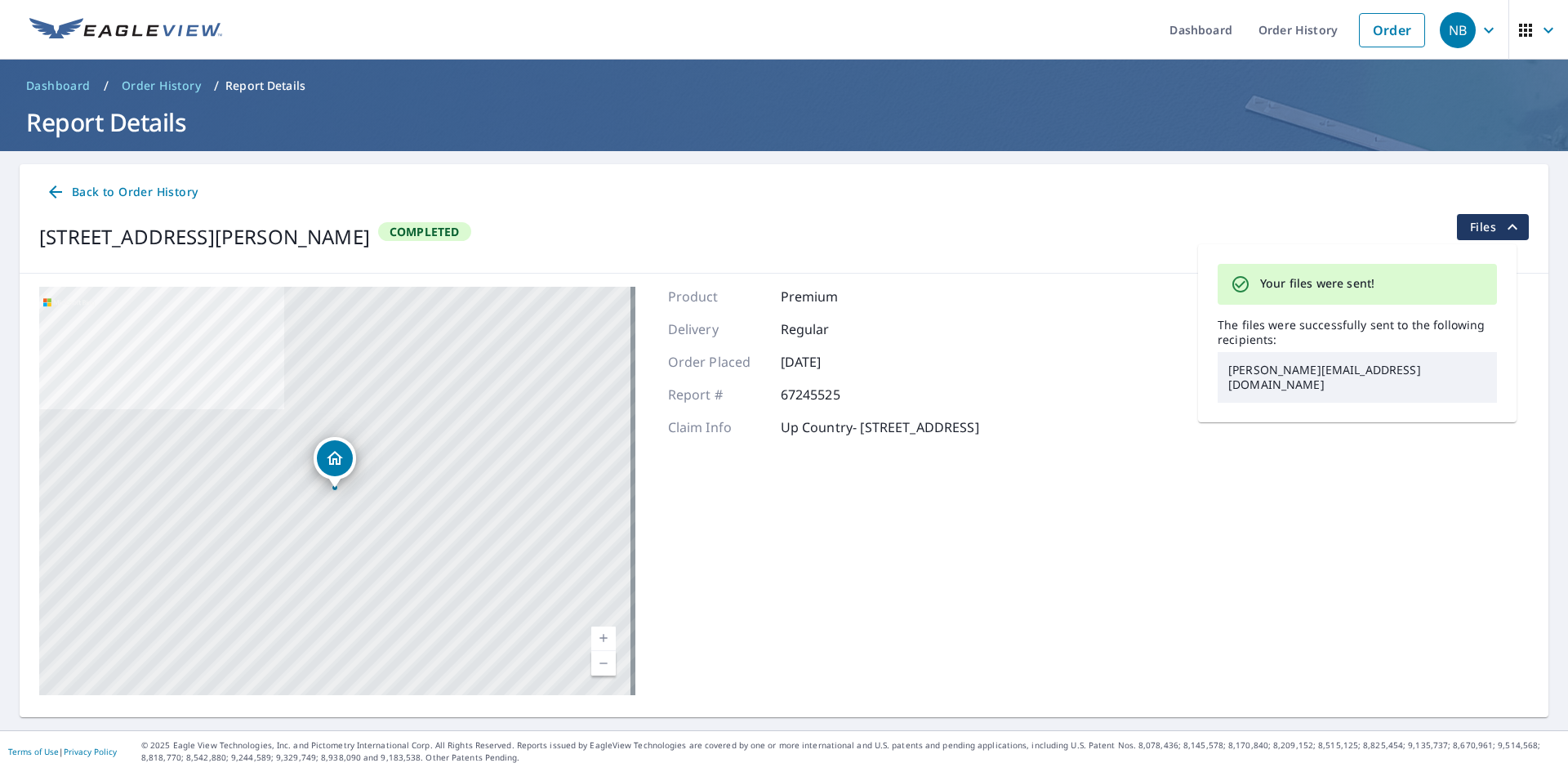
click at [1220, 509] on div "[STREET_ADDRESS][PERSON_NAME] Aerial Road A standard road map Aerial A detailed…" at bounding box center [784, 491] width 1529 height 435
